Goal: Navigation & Orientation: Find specific page/section

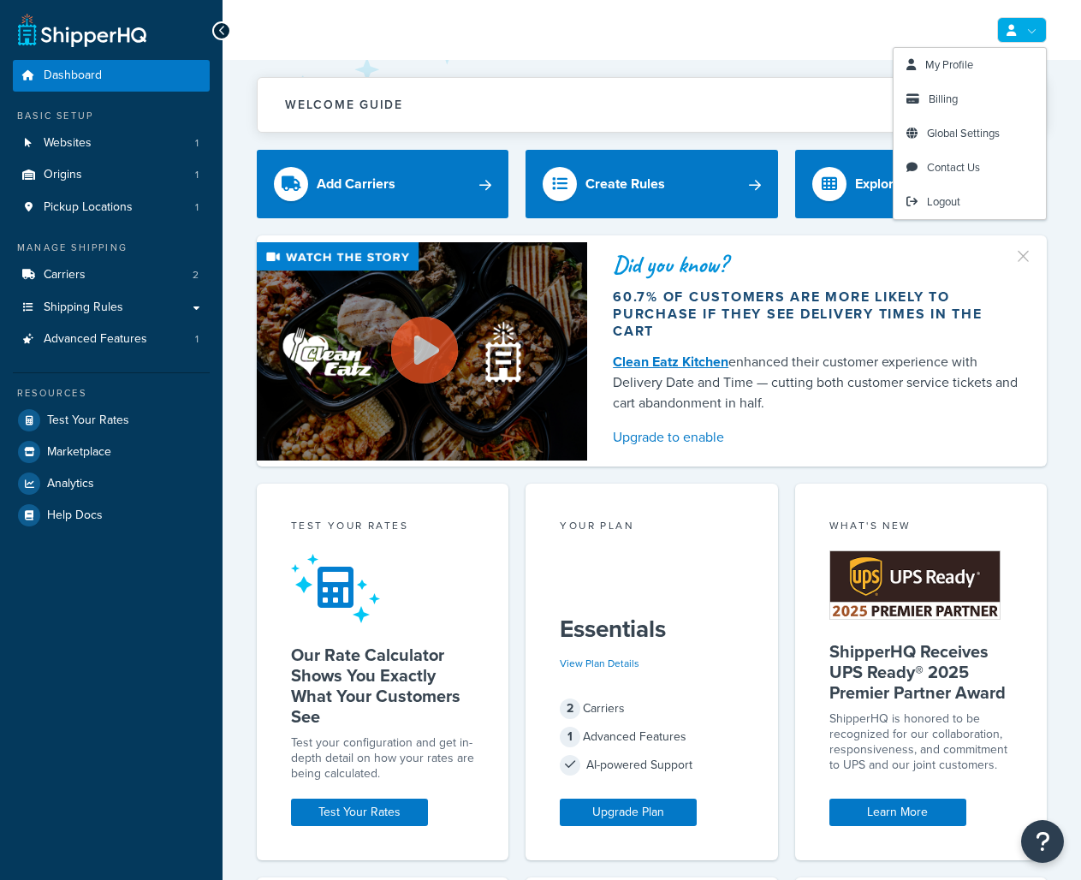
click at [1026, 23] on link at bounding box center [1022, 30] width 50 height 26
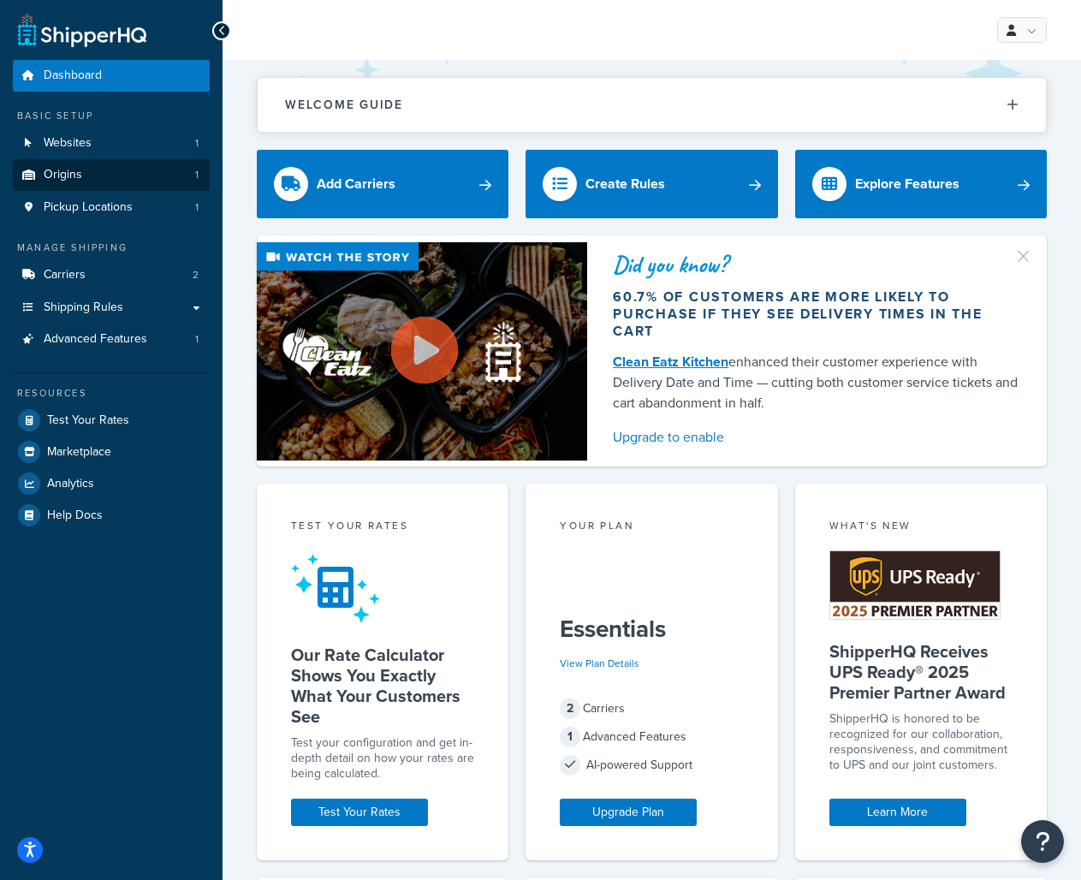
scroll to position [4, 0]
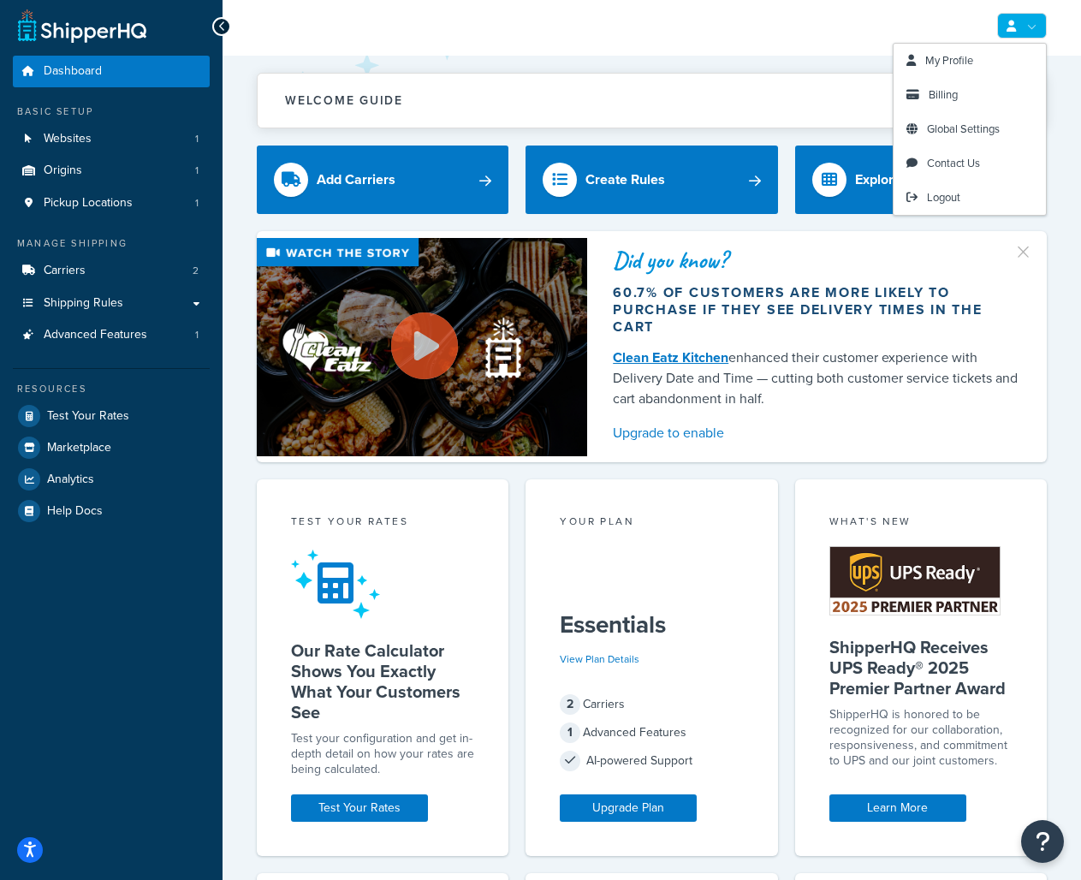
click at [1030, 21] on link at bounding box center [1022, 26] width 50 height 26
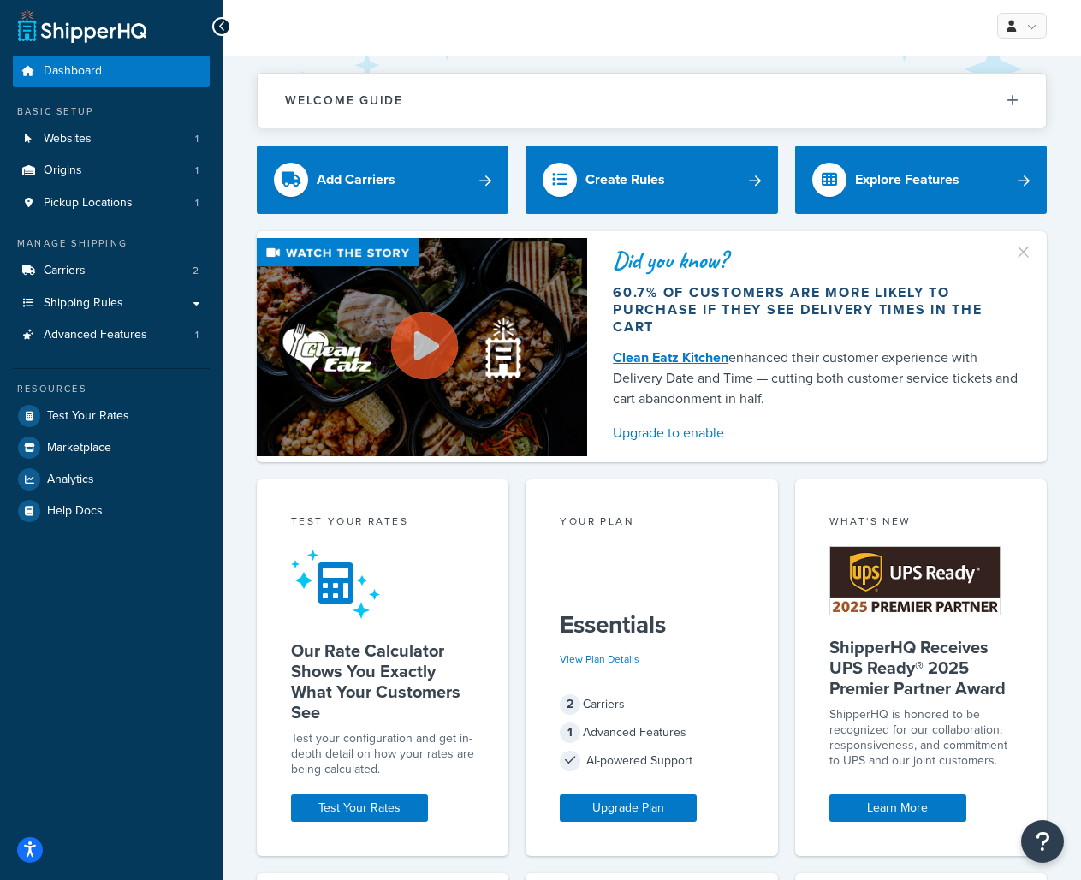
click at [767, 32] on div "My Profile Billing Global Settings Contact Us Logout" at bounding box center [652, 26] width 859 height 60
